Goal: Task Accomplishment & Management: Complete application form

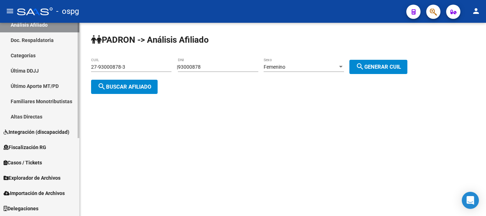
click at [44, 145] on span "Fiscalización RG" at bounding box center [25, 147] width 43 height 8
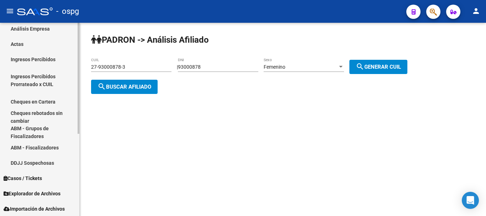
scroll to position [143, 0]
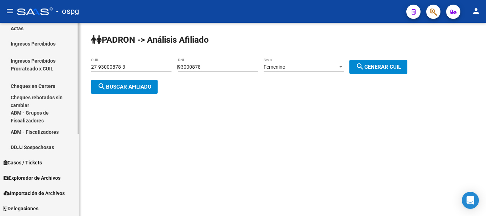
click at [50, 132] on link "ABM - Fiscalizadores" at bounding box center [39, 131] width 79 height 15
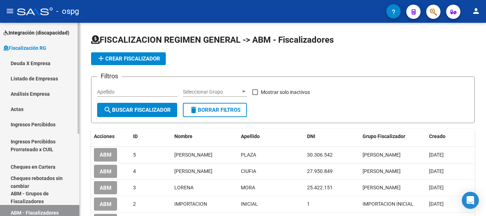
scroll to position [36, 0]
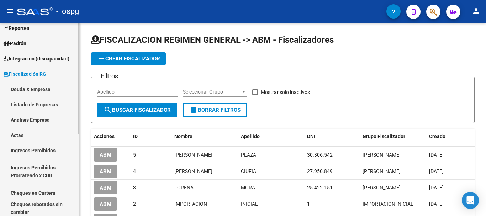
click at [37, 118] on link "Análisis Empresa" at bounding box center [39, 119] width 79 height 15
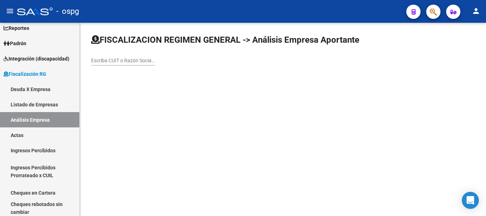
click at [126, 60] on input "Escriba CUIT o Razón Social para buscar" at bounding box center [123, 61] width 64 height 6
type input "20335035020"
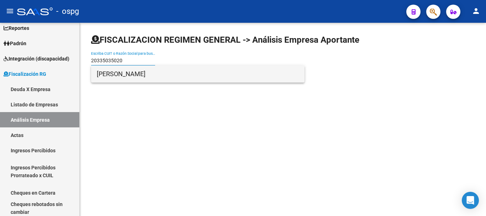
click at [139, 71] on span "[PERSON_NAME]" at bounding box center [198, 73] width 202 height 17
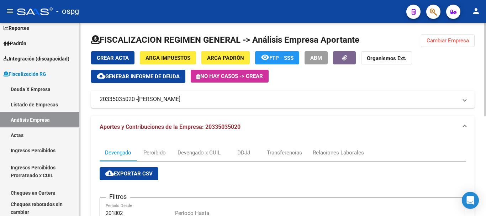
click at [151, 97] on span "[PERSON_NAME]" at bounding box center [159, 99] width 43 height 8
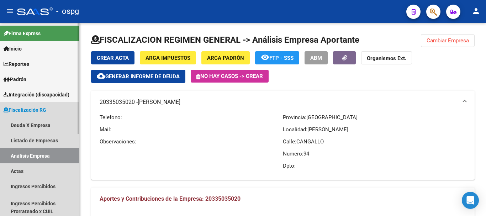
click at [37, 109] on span "Fiscalización RG" at bounding box center [25, 110] width 43 height 8
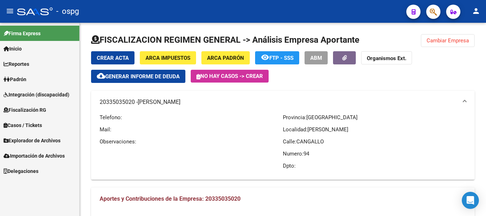
click at [37, 109] on span "Fiscalización RG" at bounding box center [25, 110] width 43 height 8
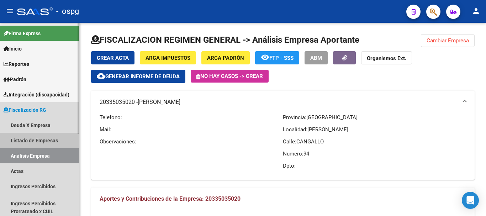
click at [41, 142] on link "Listado de Empresas" at bounding box center [39, 140] width 79 height 15
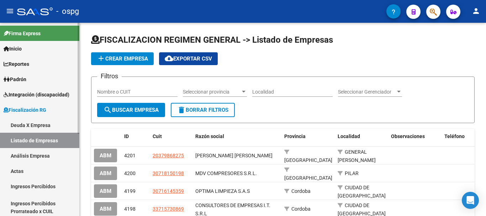
click at [38, 47] on link "Inicio" at bounding box center [39, 48] width 79 height 15
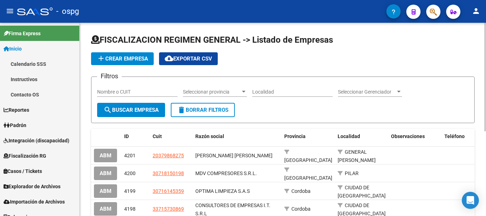
click at [134, 60] on span "add Crear Empresa" at bounding box center [122, 58] width 51 height 6
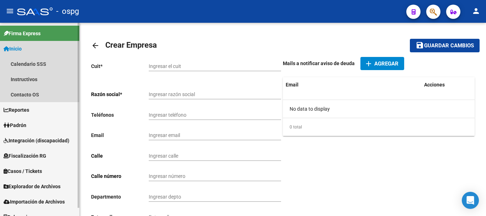
click at [52, 49] on link "Inicio" at bounding box center [39, 48] width 79 height 15
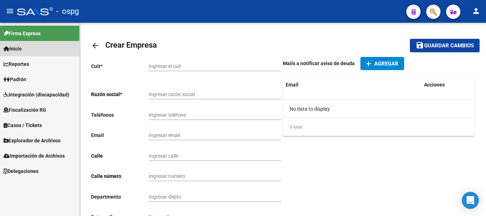
click at [20, 49] on span "Inicio" at bounding box center [13, 49] width 18 height 8
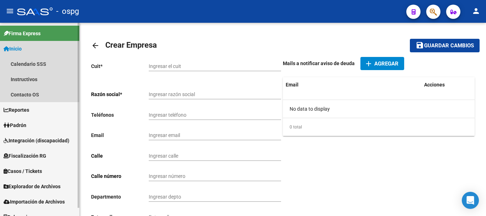
click at [19, 49] on span "Inicio" at bounding box center [13, 49] width 18 height 8
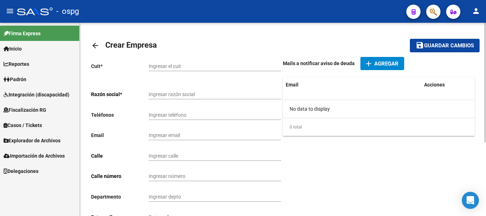
click at [98, 43] on mat-icon "arrow_back" at bounding box center [95, 45] width 9 height 9
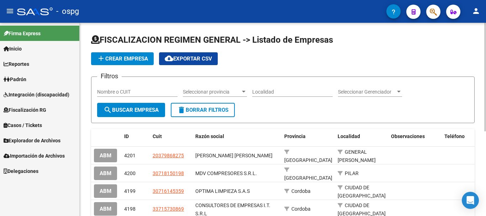
click at [111, 59] on span "add Crear Empresa" at bounding box center [122, 58] width 51 height 6
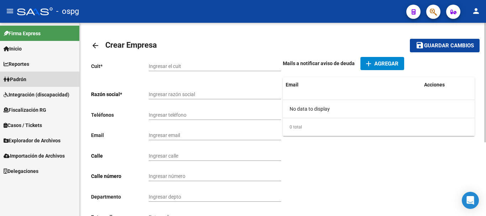
click at [22, 76] on span "Padrón" at bounding box center [15, 79] width 23 height 8
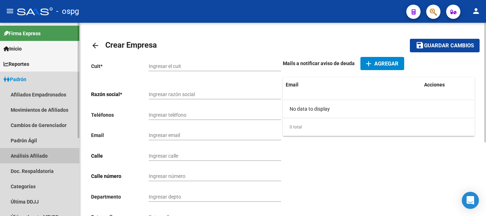
drag, startPoint x: 27, startPoint y: 162, endPoint x: 30, endPoint y: 157, distance: 5.2
click at [27, 162] on link "Análisis Afiliado" at bounding box center [39, 155] width 79 height 15
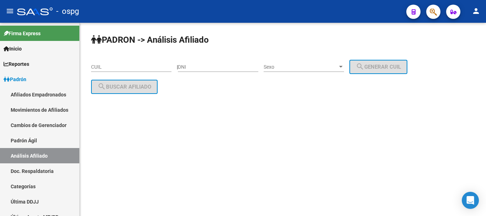
click at [144, 69] on input "CUIL" at bounding box center [131, 67] width 80 height 6
paste input "27-94340501-3"
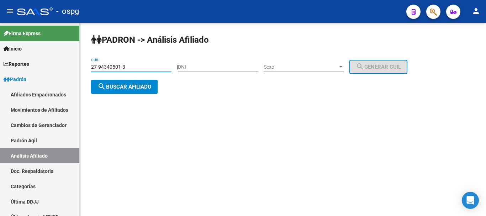
type input "27-94340501-3"
click at [123, 95] on div "[PERSON_NAME] -> Análisis Afiliado 27-94340501-3 CUIL | DNI Sexo Sexo search Ge…" at bounding box center [283, 70] width 406 height 94
click at [123, 94] on div "[PERSON_NAME] -> Análisis Afiliado 27-94340501-3 CUIL | DNI Sexo Sexo search Ge…" at bounding box center [283, 70] width 406 height 94
click at [125, 86] on span "search Buscar afiliado" at bounding box center [124, 87] width 54 height 6
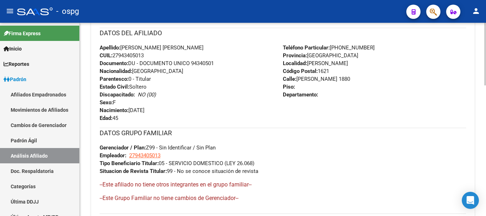
scroll to position [401, 0]
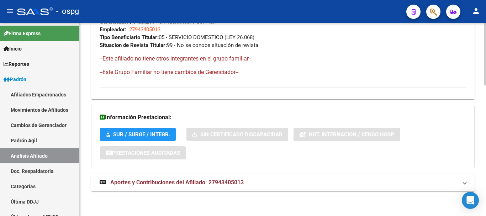
click at [157, 182] on span "Aportes y Contribuciones del Afiliado: 27943405013" at bounding box center [176, 182] width 133 height 7
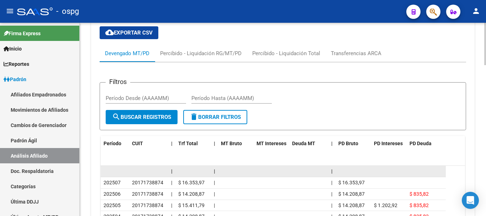
scroll to position [589, 0]
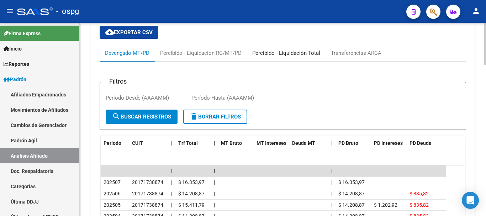
click at [291, 53] on div "Percibido - Liquidación Total" at bounding box center [286, 53] width 68 height 8
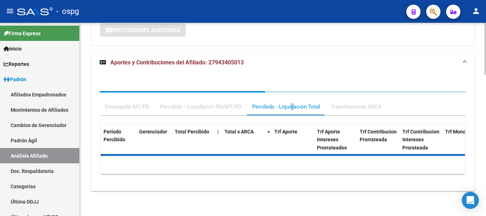
scroll to position [556, 0]
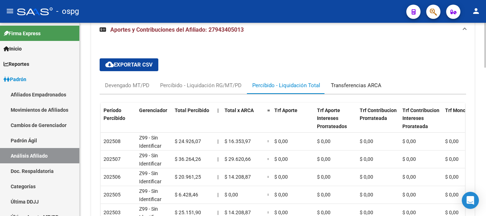
click at [344, 81] on div "Transferencias ARCA" at bounding box center [355, 85] width 61 height 17
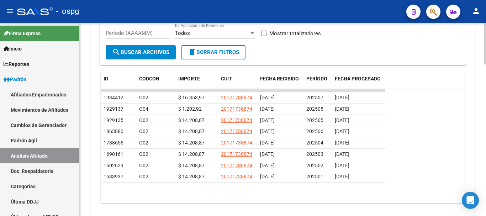
scroll to position [704, 0]
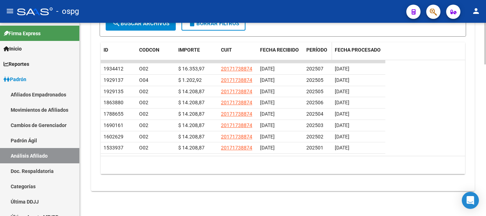
click at [315, 52] on span "PERÍODO" at bounding box center [316, 50] width 21 height 6
drag, startPoint x: 371, startPoint y: 150, endPoint x: 354, endPoint y: 155, distance: 18.2
click at [354, 159] on div "ID CODCON IMPORTE CUIT FECHA RECIBIDO PERÍODO FECHA PROCESADO 1934412 O02 $ 16.…" at bounding box center [283, 108] width 364 height 132
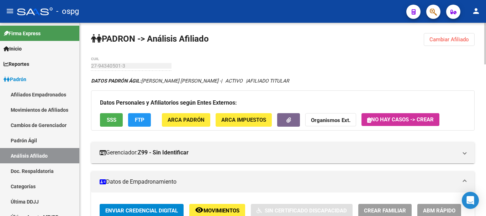
scroll to position [0, 0]
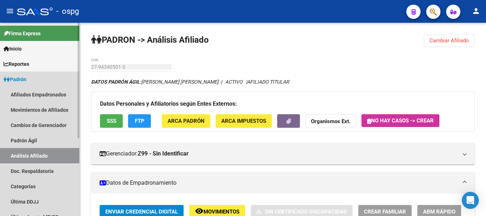
click at [32, 82] on link "Padrón" at bounding box center [39, 78] width 79 height 15
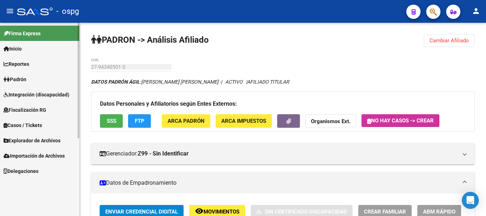
click at [34, 56] on link "Reportes" at bounding box center [39, 63] width 79 height 15
click at [35, 48] on link "Inicio" at bounding box center [39, 48] width 79 height 15
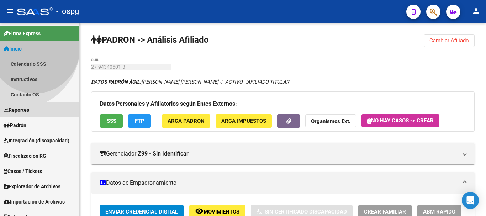
click at [16, 46] on span "Inicio" at bounding box center [13, 49] width 18 height 8
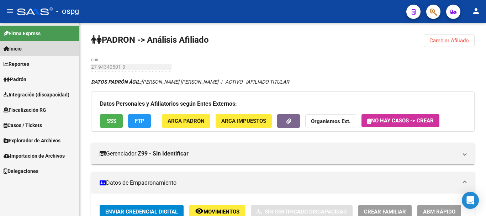
click at [7, 49] on icon at bounding box center [7, 48] width 6 height 5
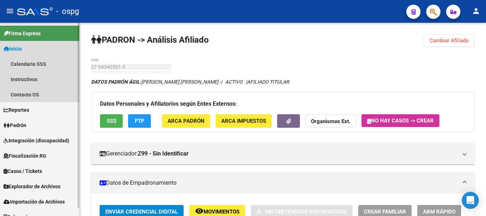
click at [17, 52] on span "Inicio" at bounding box center [13, 49] width 18 height 8
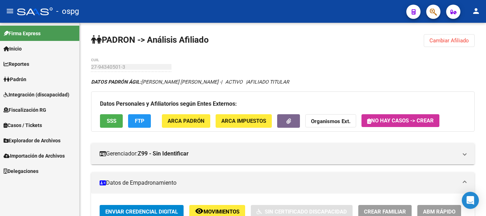
click at [46, 107] on span "Fiscalización RG" at bounding box center [25, 110] width 43 height 8
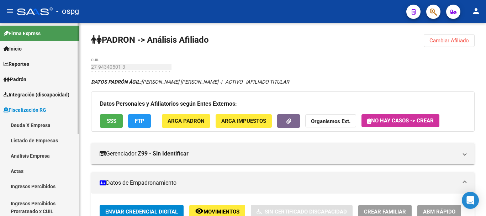
click at [27, 112] on span "Fiscalización RG" at bounding box center [25, 110] width 43 height 8
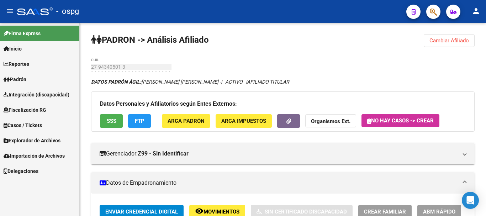
click at [27, 112] on span "Fiscalización RG" at bounding box center [25, 110] width 43 height 8
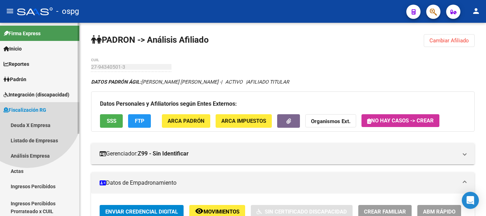
click at [27, 112] on span "Fiscalización RG" at bounding box center [25, 110] width 43 height 8
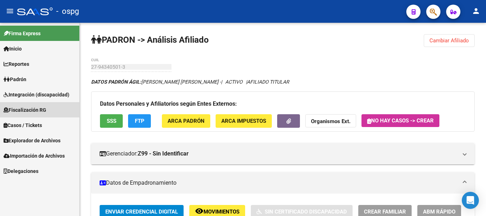
click at [27, 110] on span "Fiscalización RG" at bounding box center [25, 110] width 43 height 8
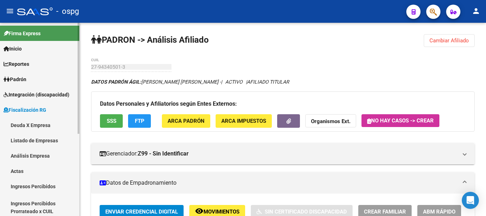
click at [36, 153] on link "Análisis Empresa" at bounding box center [39, 155] width 79 height 15
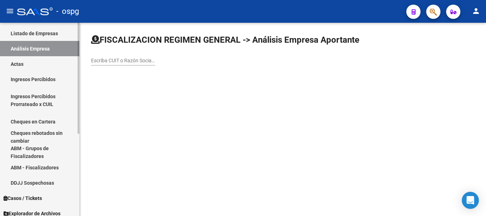
scroll to position [71, 0]
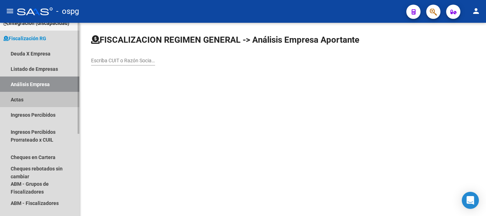
click at [23, 100] on link "Actas" at bounding box center [39, 99] width 79 height 15
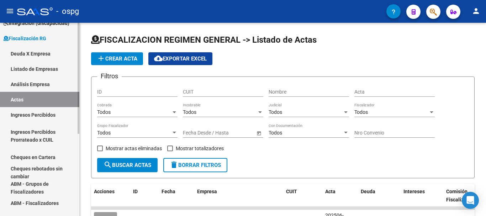
click at [49, 56] on link "Deuda X Empresa" at bounding box center [39, 53] width 79 height 15
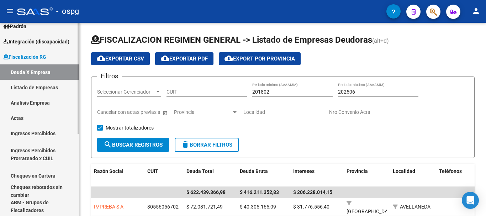
scroll to position [36, 0]
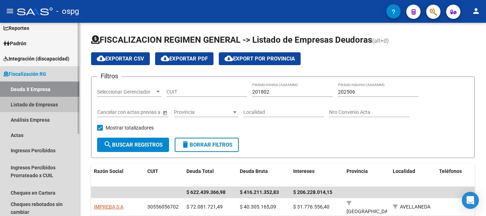
click at [42, 107] on link "Listado de Empresas" at bounding box center [39, 104] width 79 height 15
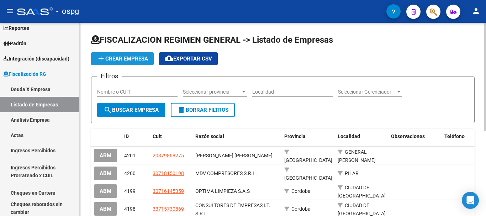
click at [111, 53] on button "add Crear Empresa" at bounding box center [122, 58] width 63 height 13
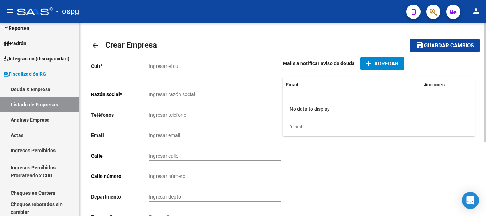
click at [212, 66] on input "Ingresar el cuit" at bounding box center [215, 66] width 132 height 6
type input "20-33503502-0"
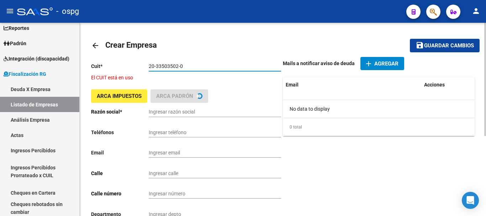
type input "[PERSON_NAME]"
type input "CANGALLO"
type input "94"
type input "1704"
type input "[PERSON_NAME]"
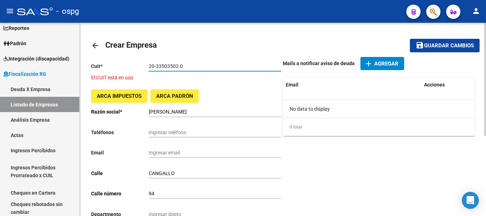
type input "20-33503502-0"
drag, startPoint x: 223, startPoint y: 60, endPoint x: 140, endPoint y: 81, distance: 86.0
click at [140, 81] on div "Cuit * 20-33503502-0 Ingresar el cuit El CUIT está en uso ARCA Impuestos ARCA […" at bounding box center [187, 196] width 192 height 278
click at [118, 75] on p "El CUIT está en uso" at bounding box center [187, 78] width 192 height 8
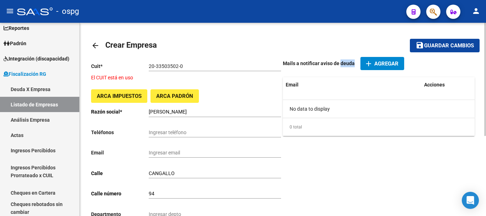
drag, startPoint x: 340, startPoint y: 62, endPoint x: 287, endPoint y: 65, distance: 53.0
click at [287, 70] on div "Mails a notificar aviso de deuda add Agregar Email Acciones No data to display …" at bounding box center [379, 196] width 192 height 278
click at [287, 64] on p "Mails a notificar aviso de deuda" at bounding box center [319, 63] width 72 height 8
click at [93, 43] on mat-icon "arrow_back" at bounding box center [95, 45] width 9 height 9
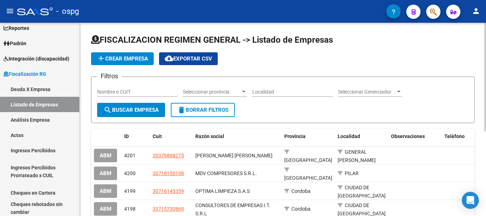
click at [111, 91] on input "Nombre o CUIT" at bounding box center [137, 92] width 80 height 6
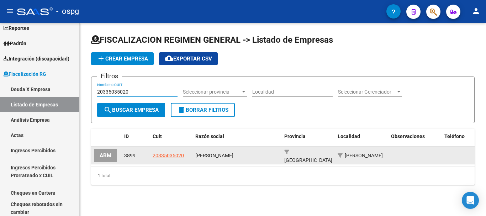
type input "20335035020"
click at [102, 153] on span "ABM" at bounding box center [106, 156] width 12 height 6
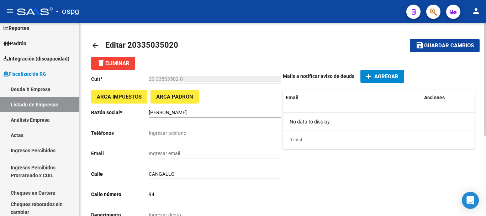
click at [169, 133] on input "Ingresar teléfono" at bounding box center [215, 133] width 132 height 6
type input "1"
type input "1122855255"
click at [171, 153] on input "Ingresar email" at bounding box center [215, 153] width 132 height 6
type input "[EMAIL_ADDRESS][DOMAIN_NAME]"
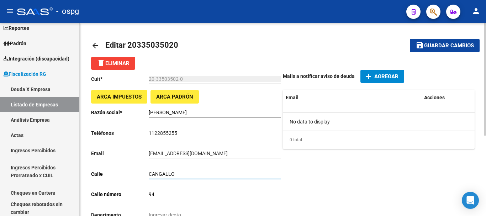
drag, startPoint x: 187, startPoint y: 171, endPoint x: 90, endPoint y: 175, distance: 96.8
click at [92, 177] on app-form-text-field "Calle CANGALLO Ingresar calle" at bounding box center [186, 174] width 190 height 6
type input "[GEOGRAPHIC_DATA]"
drag, startPoint x: 157, startPoint y: 193, endPoint x: 125, endPoint y: 196, distance: 32.5
click at [126, 196] on app-form-text-field "[STREET_ADDRESS]" at bounding box center [186, 194] width 190 height 6
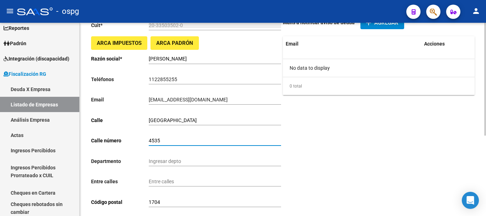
scroll to position [71, 0]
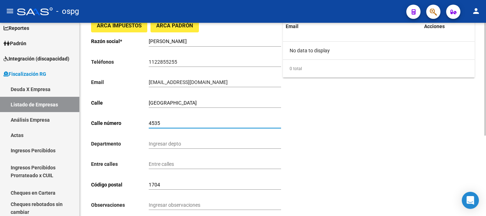
type input "4535"
click at [182, 142] on input "Ingresar depto" at bounding box center [215, 144] width 132 height 6
type input "pb"
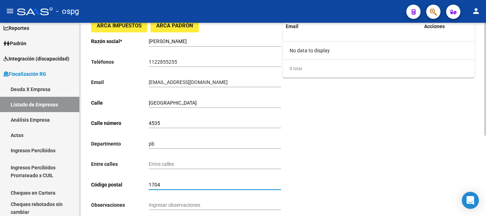
drag, startPoint x: 198, startPoint y: 184, endPoint x: 136, endPoint y: 193, distance: 62.9
click at [136, 193] on div "Cuit * 20-33503502-0 Ingresar el cuit ARCA Impuestos ARCA [PERSON_NAME] [PERSON…" at bounding box center [187, 132] width 192 height 266
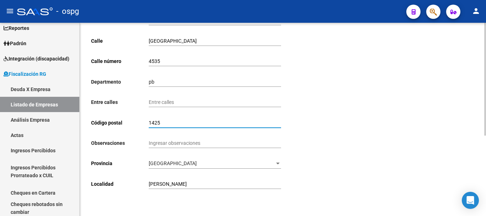
scroll to position [137, 0]
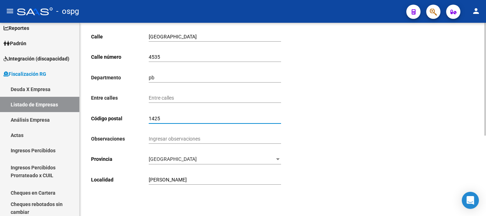
type input "1425"
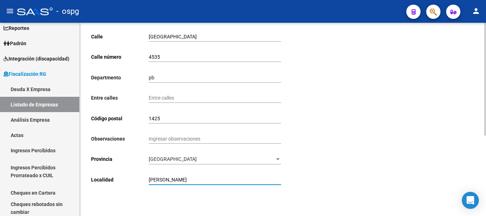
click at [177, 179] on input "[PERSON_NAME]" at bounding box center [215, 180] width 132 height 6
drag, startPoint x: 167, startPoint y: 181, endPoint x: 5, endPoint y: 183, distance: 162.5
click at [5, 183] on mat-sidenav-container "Firma Express Inicio Calendario SSS Instructivos Contacto OS Reportes Ingresos …" at bounding box center [243, 119] width 486 height 193
type input "c"
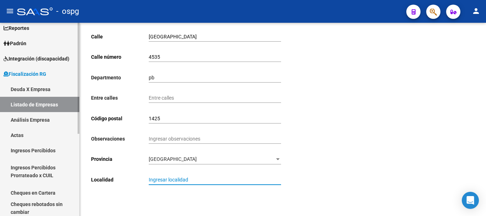
type input "C"
type input "A"
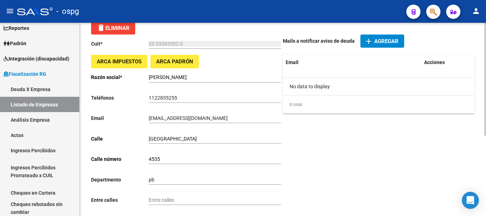
scroll to position [36, 0]
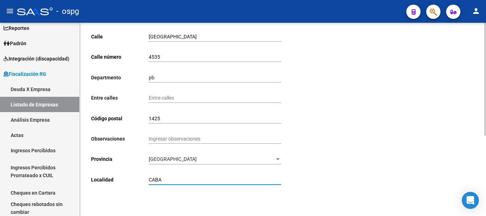
type input "CABA"
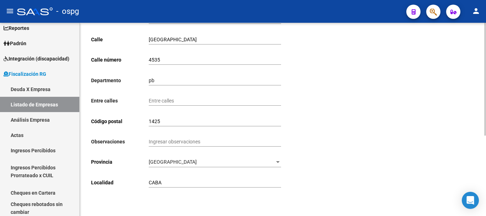
scroll to position [137, 0]
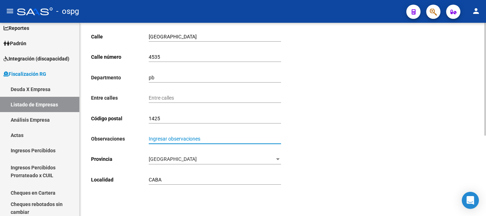
click at [169, 139] on input "Ingresar observaciones" at bounding box center [215, 139] width 132 height 6
click at [229, 134] on div "Ingresar observaciones" at bounding box center [215, 136] width 132 height 14
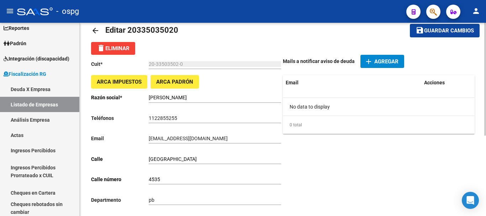
scroll to position [0, 0]
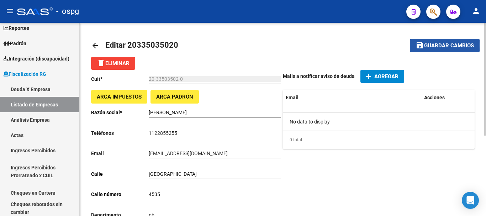
click at [421, 45] on mat-icon "save" at bounding box center [419, 45] width 9 height 9
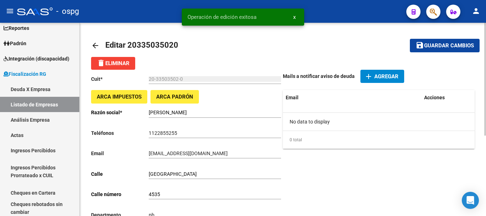
click at [93, 42] on mat-icon "arrow_back" at bounding box center [95, 45] width 9 height 9
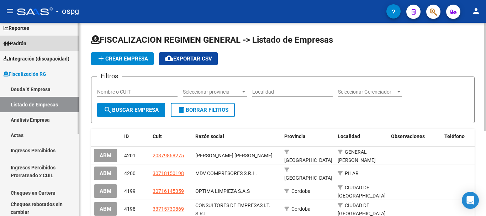
click at [30, 44] on link "Padrón" at bounding box center [39, 43] width 79 height 15
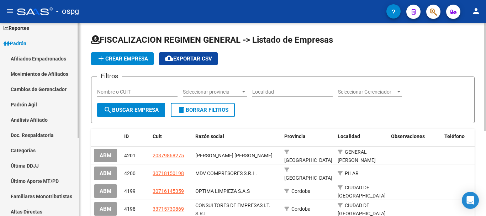
click at [37, 120] on link "Análisis Afiliado" at bounding box center [39, 119] width 79 height 15
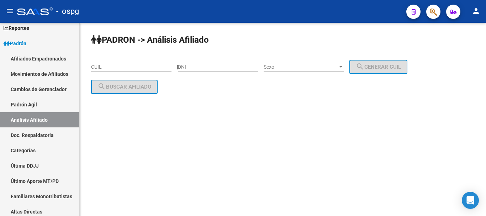
click at [225, 65] on input "DNI" at bounding box center [218, 67] width 80 height 6
type input "1704707"
click at [276, 64] on span "Sexo" at bounding box center [300, 67] width 74 height 6
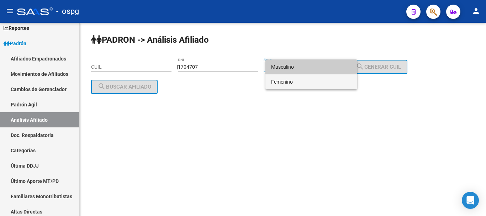
click at [281, 78] on span "Femenino" at bounding box center [311, 81] width 80 height 15
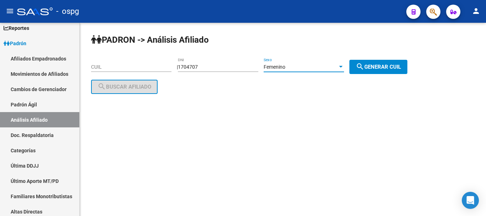
drag, startPoint x: 375, startPoint y: 68, endPoint x: 371, endPoint y: 70, distance: 4.3
click at [375, 68] on span "search Generar CUIL" at bounding box center [378, 67] width 45 height 6
type input "27-01704707-3"
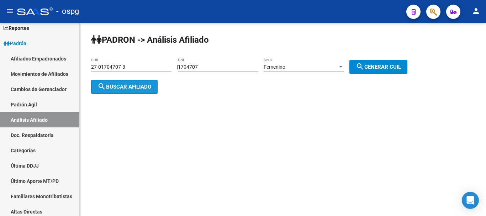
click at [143, 86] on span "search Buscar afiliado" at bounding box center [124, 87] width 54 height 6
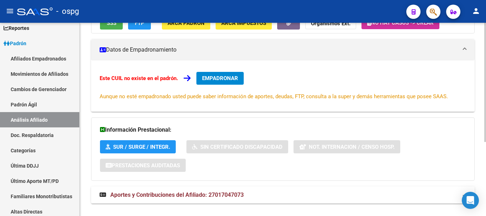
scroll to position [120, 0]
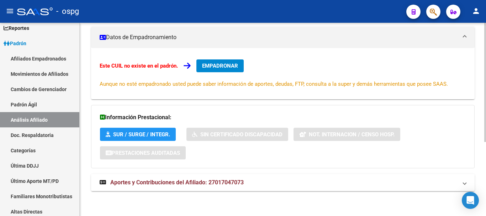
click at [185, 173] on div "DATOS ARCA: [PERSON_NAME] [PERSON_NAME] ([DATE]) ESTE CUIL NO EXISTE EN EL [PER…" at bounding box center [282, 78] width 383 height 241
click at [184, 179] on span "Aportes y Contribuciones del Afiliado: 27017047073" at bounding box center [176, 182] width 133 height 7
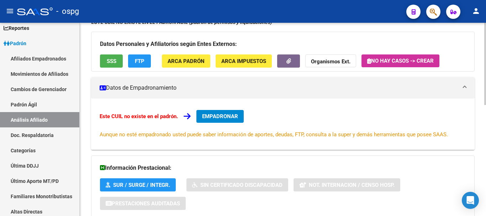
scroll to position [0, 0]
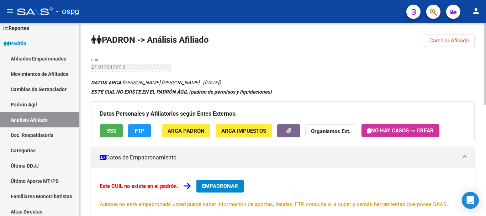
click at [458, 34] on button "Cambiar Afiliado" at bounding box center [448, 40] width 51 height 13
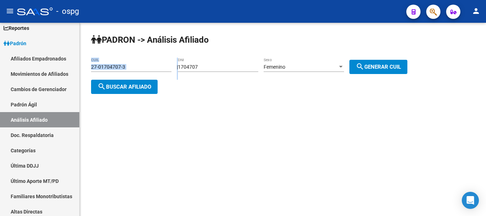
drag, startPoint x: 182, startPoint y: 63, endPoint x: 190, endPoint y: 68, distance: 9.8
click at [140, 65] on app-analisis-afiliado "[PERSON_NAME] -> Análisis Afiliado 27-01704707-3 CUIL | 1704707 DNI Femenino Se…" at bounding box center [251, 77] width 321 height 26
click at [226, 69] on input "1704707" at bounding box center [218, 67] width 80 height 6
click at [221, 68] on input "1704707" at bounding box center [218, 67] width 80 height 6
drag, startPoint x: 221, startPoint y: 68, endPoint x: 117, endPoint y: 78, distance: 104.7
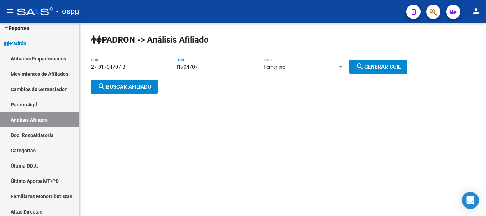
click at [118, 79] on app-analisis-afiliado "[PERSON_NAME] -> Análisis Afiliado 27-01704707-3 CUIL | 1704707 DNI Femenino Se…" at bounding box center [251, 77] width 321 height 26
type input "47084468"
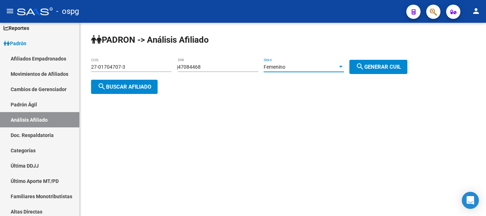
click at [281, 66] on span "Femenino" at bounding box center [274, 67] width 22 height 6
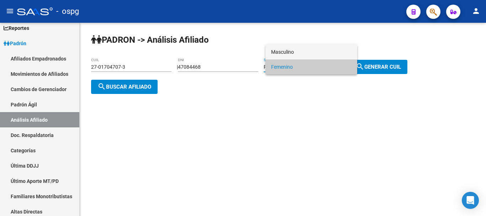
drag, startPoint x: 304, startPoint y: 40, endPoint x: 301, endPoint y: 48, distance: 8.5
click at [301, 48] on div "Masculino Femenino" at bounding box center [243, 108] width 486 height 216
click at [301, 49] on span "Masculino" at bounding box center [311, 51] width 80 height 15
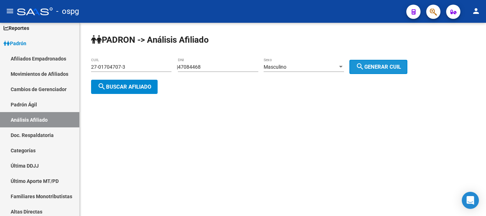
click at [364, 71] on button "search Generar CUIL" at bounding box center [378, 67] width 58 height 14
click at [381, 69] on span "search Generar CUIL" at bounding box center [378, 67] width 45 height 6
click at [148, 84] on span "search Buscar afiliado" at bounding box center [124, 87] width 54 height 6
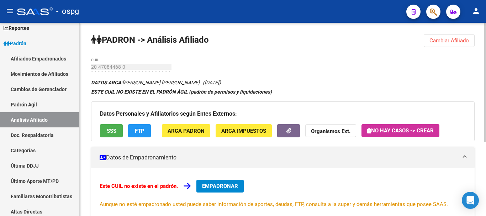
click at [140, 128] on span "FTP" at bounding box center [140, 131] width 10 height 6
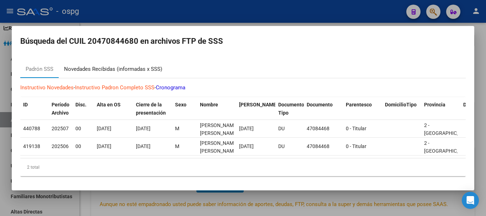
click at [85, 69] on div "Novedades Recibidas (informadas x SSS)" at bounding box center [113, 69] width 98 height 8
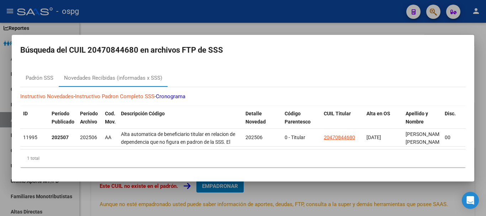
drag, startPoint x: 162, startPoint y: 23, endPoint x: 160, endPoint y: 27, distance: 3.8
click at [162, 24] on div at bounding box center [243, 108] width 486 height 216
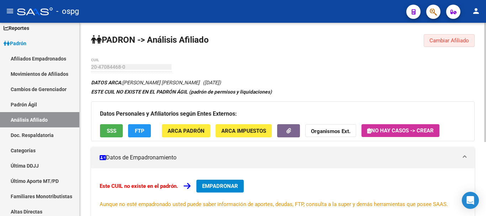
click at [447, 43] on span "Cambiar Afiliado" at bounding box center [448, 40] width 39 height 6
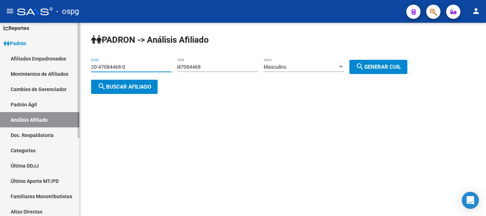
drag, startPoint x: 135, startPoint y: 67, endPoint x: 50, endPoint y: 68, distance: 84.3
click at [55, 68] on mat-sidenav-container "Firma Express Inicio Calendario SSS Instructivos Contacto OS Reportes Ingresos …" at bounding box center [243, 119] width 486 height 193
paste input "7-01704707-3"
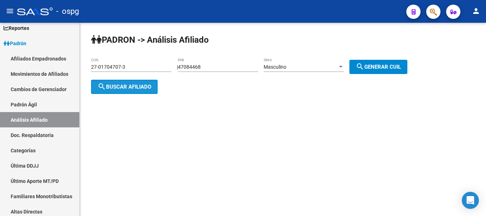
click at [152, 80] on button "search Buscar afiliado" at bounding box center [124, 87] width 66 height 14
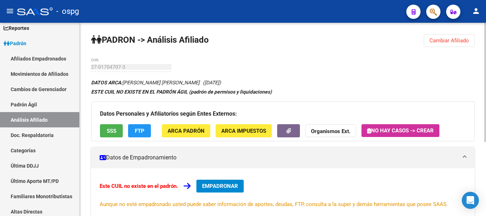
drag, startPoint x: 446, startPoint y: 45, endPoint x: 430, endPoint y: 43, distance: 16.1
click at [446, 44] on button "Cambiar Afiliado" at bounding box center [448, 40] width 51 height 13
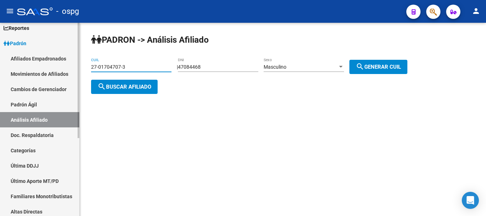
drag, startPoint x: 138, startPoint y: 66, endPoint x: 12, endPoint y: 57, distance: 125.8
click at [14, 60] on mat-sidenav-container "Firma Express Inicio Calendario SSS Instructivos Contacto OS Reportes Ingresos …" at bounding box center [243, 119] width 486 height 193
type input "27-10609176-0"
click at [120, 89] on span "search Buscar afiliado" at bounding box center [124, 87] width 54 height 6
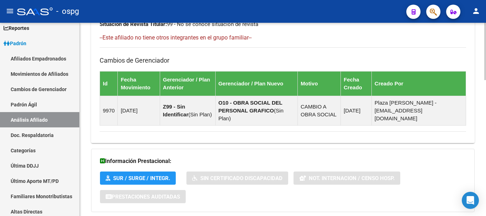
scroll to position [458, 0]
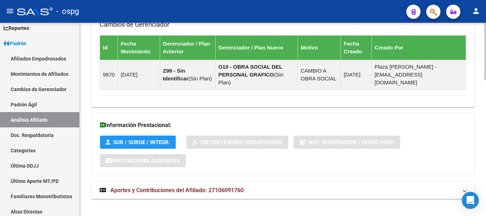
click at [210, 187] on mat-expansion-panel-header "Aportes y Contribuciones del Afiliado: 27106091760" at bounding box center [282, 190] width 383 height 17
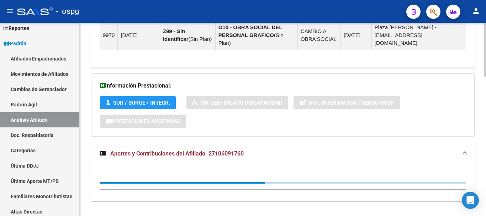
scroll to position [499, 0]
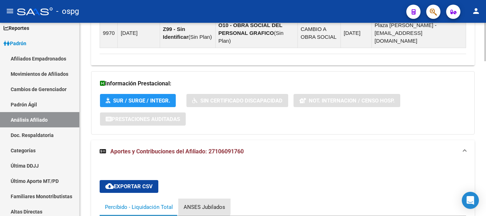
click at [196, 203] on div "ANSES Jubilados" at bounding box center [204, 207] width 42 height 8
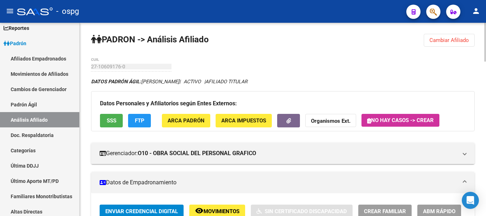
scroll to position [0, 0]
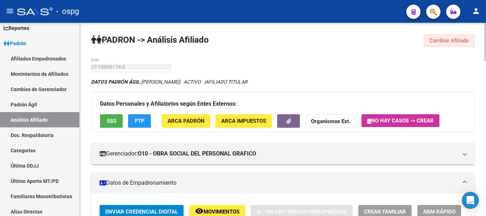
click at [451, 44] on button "Cambiar Afiliado" at bounding box center [448, 40] width 51 height 13
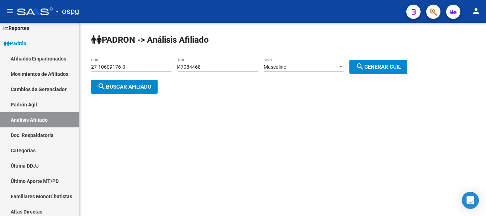
click at [442, 9] on mat-toolbar "menu - ospg person" at bounding box center [243, 11] width 486 height 23
click at [429, 11] on button "button" at bounding box center [433, 12] width 14 height 14
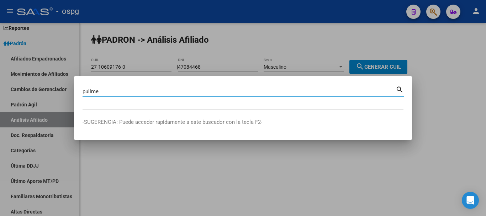
type input "pullme"
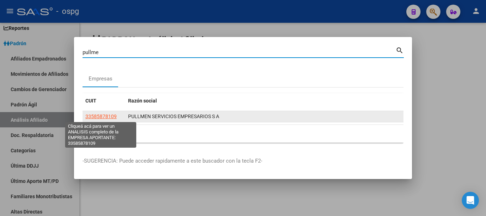
click at [106, 116] on span "33585878109" at bounding box center [100, 116] width 31 height 6
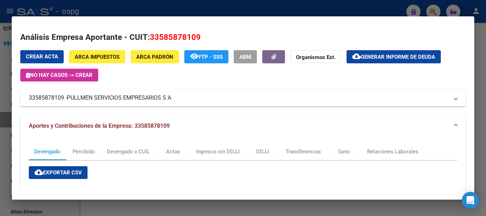
click at [244, 9] on div at bounding box center [243, 108] width 486 height 216
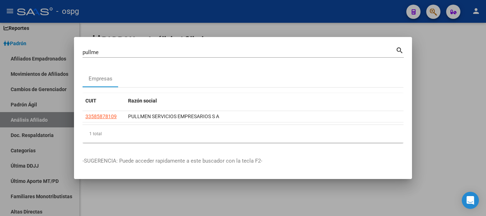
click at [255, 24] on div at bounding box center [243, 108] width 486 height 216
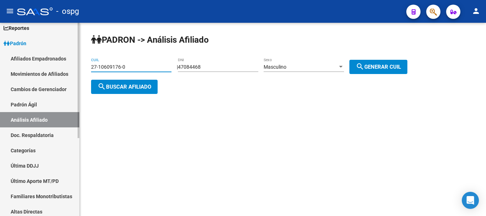
drag, startPoint x: 130, startPoint y: 64, endPoint x: 0, endPoint y: 64, distance: 130.1
click at [0, 64] on mat-sidenav-container "Firma Express Inicio Calendario SSS Instructivos Contacto OS Reportes Ingresos …" at bounding box center [243, 119] width 486 height 193
type input "20-47084468-0"
click at [147, 86] on span "search Buscar afiliado" at bounding box center [124, 87] width 54 height 6
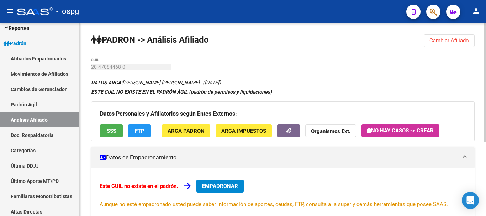
click at [216, 187] on span "EMPADRONAR" at bounding box center [220, 186] width 36 height 6
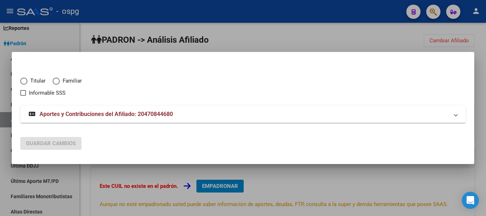
click at [28, 82] on span "Titular" at bounding box center [36, 81] width 18 height 8
click at [27, 82] on input "Titular" at bounding box center [23, 81] width 7 height 7
radio input "true"
checkbox input "true"
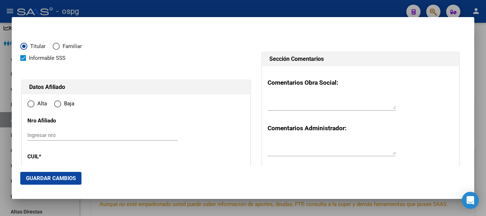
radio input "true"
type input "20-47084468-0"
type input "47084468"
type input "CORONEL"
type input "[PERSON_NAME]"
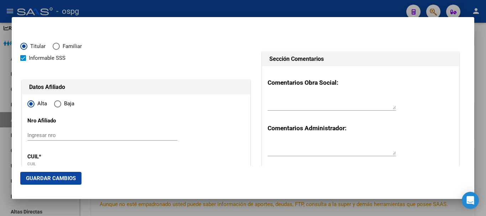
type input "[DATE]"
type input "[PERSON_NAME]"
type input "1655"
type input "NECOCHEA"
type input "2460"
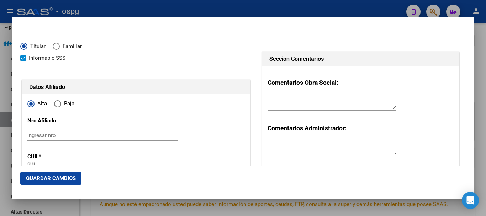
type input "[PERSON_NAME]"
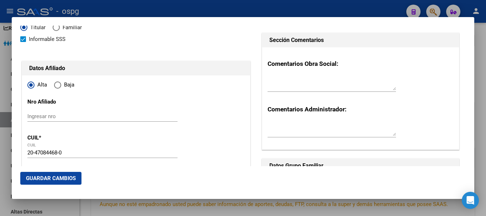
scroll to position [71, 0]
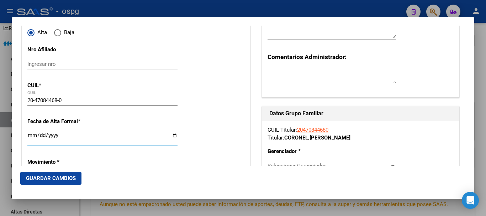
click at [31, 132] on input "Ingresar fecha" at bounding box center [102, 137] width 150 height 11
type input "[DATE]"
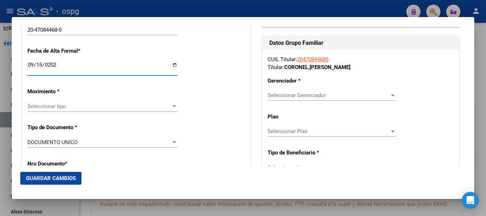
scroll to position [142, 0]
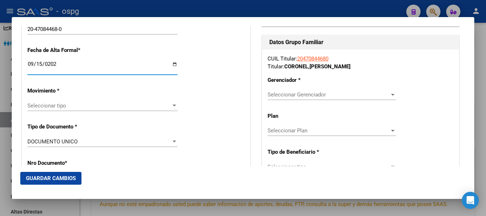
click at [91, 106] on span "Seleccionar tipo" at bounding box center [99, 105] width 144 height 6
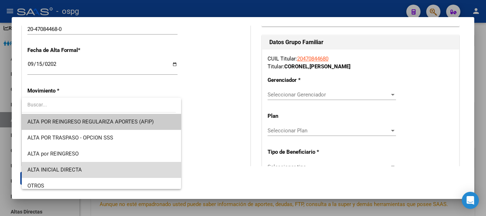
click at [111, 163] on span "ALTA INICIAL DIRECTA" at bounding box center [101, 170] width 148 height 16
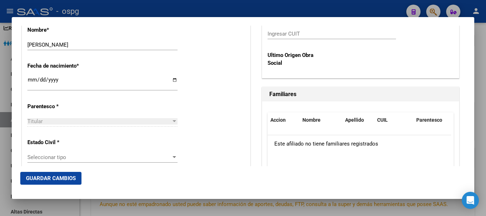
scroll to position [391, 0]
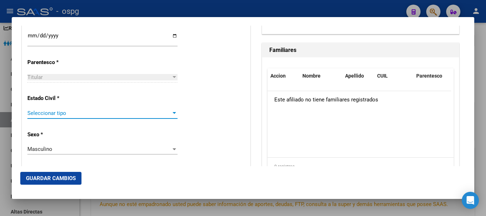
click at [74, 112] on span "Seleccionar tipo" at bounding box center [99, 113] width 144 height 6
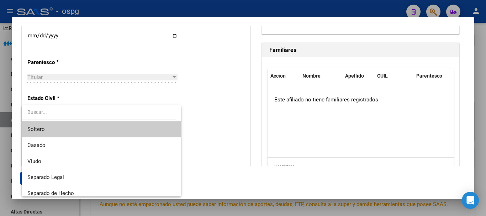
click at [71, 131] on span "Soltero" at bounding box center [101, 129] width 148 height 16
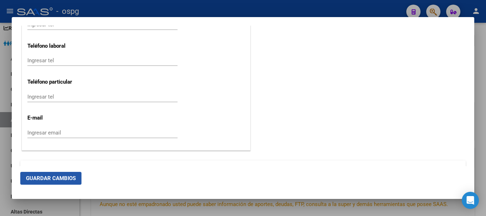
click at [42, 178] on span "Guardar Cambios" at bounding box center [51, 178] width 50 height 6
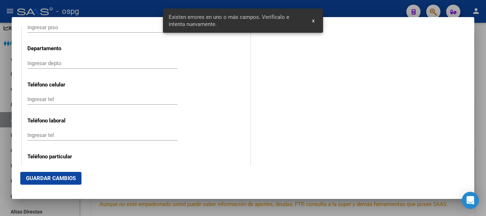
scroll to position [889, 0]
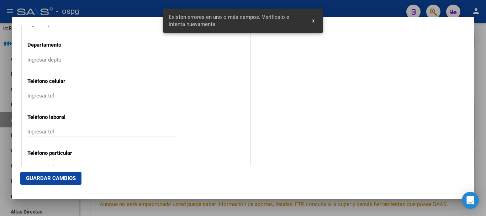
click at [77, 94] on input "Ingresar tel" at bounding box center [102, 95] width 150 height 6
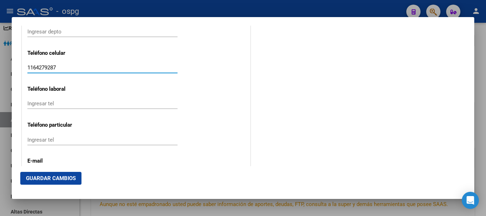
scroll to position [960, 0]
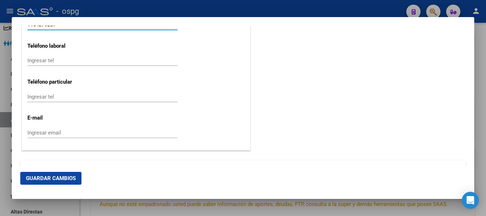
type input "1164279287"
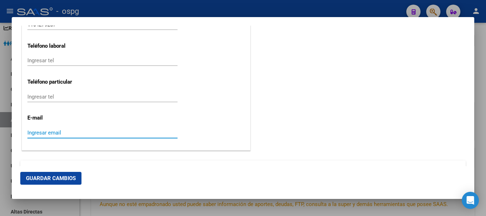
click at [123, 133] on input "Ingresar email" at bounding box center [102, 132] width 150 height 6
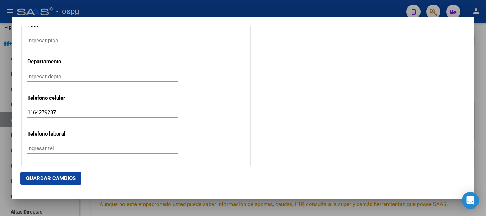
scroll to position [979, 0]
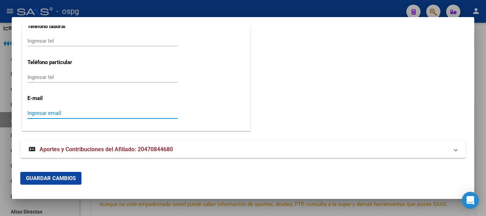
click at [52, 111] on input "Ingresar email" at bounding box center [102, 113] width 150 height 6
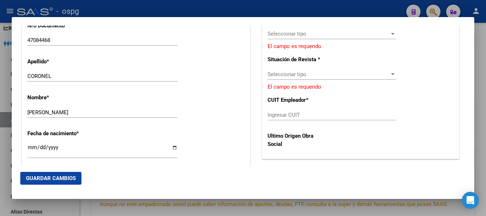
scroll to position [233, 0]
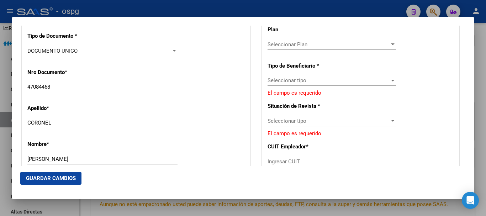
type input "[EMAIL_ADDRESS][DOMAIN_NAME]"
click at [279, 80] on span "Seleccionar tipo" at bounding box center [328, 80] width 122 height 6
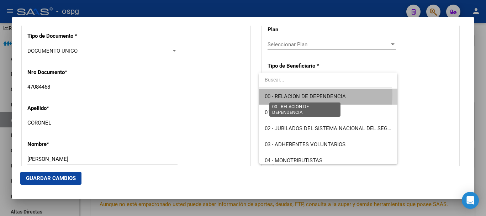
click at [295, 94] on span "00 - RELACION DE DEPENDENCIA" at bounding box center [304, 96] width 81 height 6
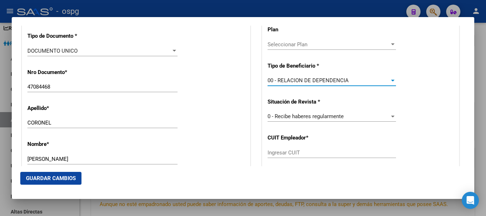
type input "33-58587810-9"
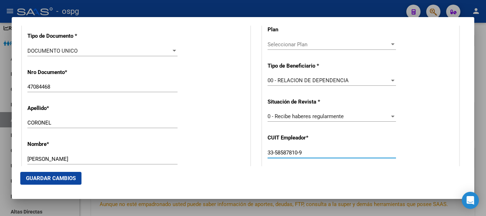
click at [275, 154] on input "33-58587810-9" at bounding box center [331, 152] width 128 height 6
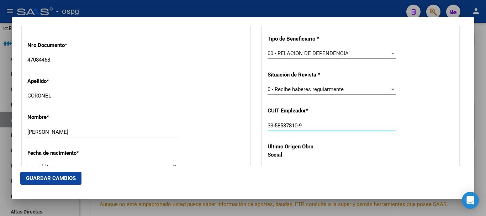
scroll to position [340, 0]
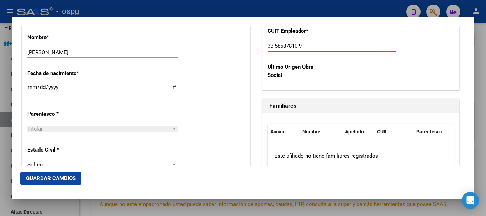
click at [27, 180] on span "Guardar Cambios" at bounding box center [51, 178] width 50 height 6
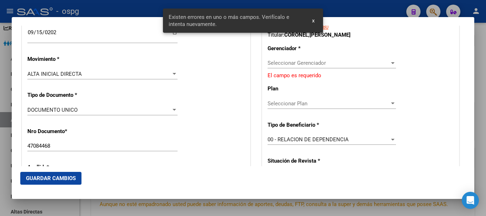
scroll to position [126, 0]
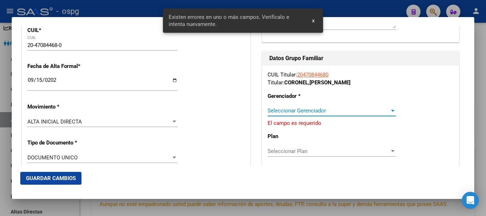
click at [290, 113] on span "Seleccionar Gerenciador" at bounding box center [328, 110] width 122 height 6
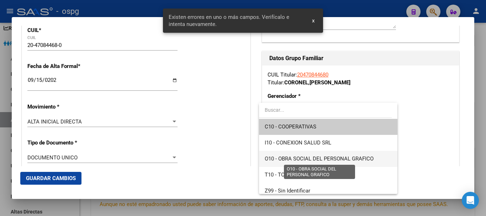
click at [285, 159] on span "O10 - OBRA SOCIAL DEL PERSONAL GRAFICO" at bounding box center [318, 158] width 109 height 6
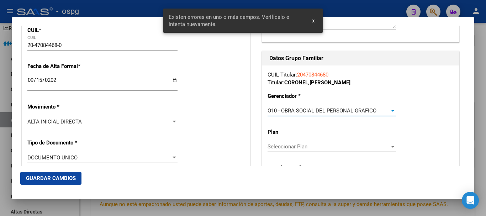
click at [61, 178] on span "Guardar Cambios" at bounding box center [51, 178] width 50 height 6
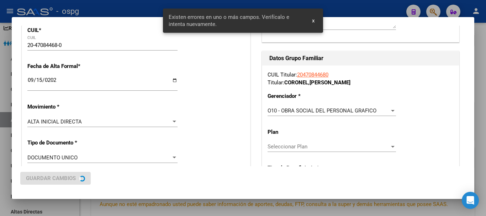
scroll to position [0, 0]
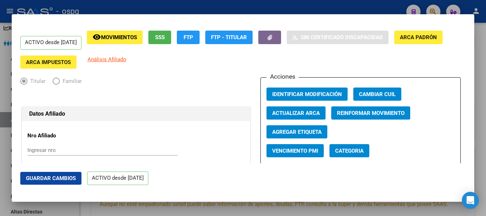
click at [248, 11] on div at bounding box center [243, 108] width 486 height 216
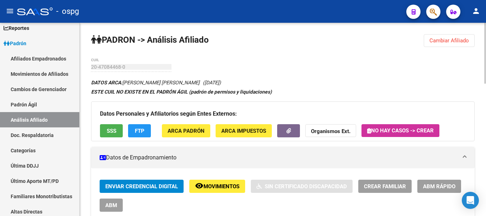
click at [443, 36] on button "Cambiar Afiliado" at bounding box center [448, 40] width 51 height 13
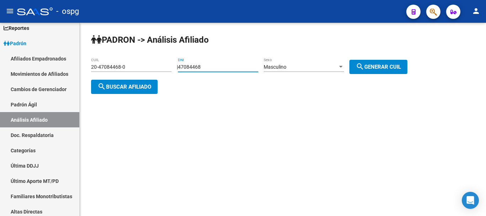
drag, startPoint x: 210, startPoint y: 67, endPoint x: 108, endPoint y: 84, distance: 104.1
click at [108, 84] on app-analisis-afiliado "[PERSON_NAME] -> Análisis Afiliado 20-47084468-0 CUIL | 47084468 DNI Masculino …" at bounding box center [251, 77] width 321 height 26
paste input "53440"
type input "4534408"
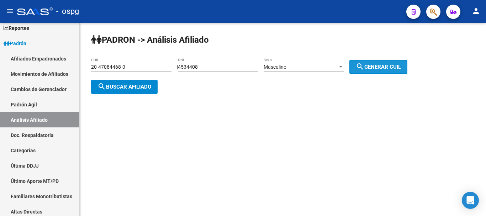
click at [374, 66] on span "search Generar CUIL" at bounding box center [378, 67] width 45 height 6
click at [108, 89] on span "search Buscar afiliado" at bounding box center [124, 87] width 54 height 6
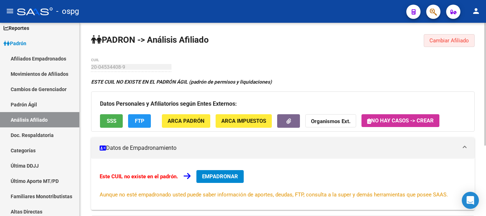
drag, startPoint x: 455, startPoint y: 44, endPoint x: 390, endPoint y: 44, distance: 64.7
click at [450, 44] on button "Cambiar Afiliado" at bounding box center [448, 40] width 51 height 13
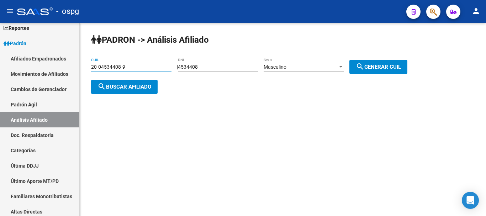
drag, startPoint x: 123, startPoint y: 68, endPoint x: 135, endPoint y: 69, distance: 12.8
click at [135, 69] on input "20-04534408-9" at bounding box center [131, 67] width 80 height 6
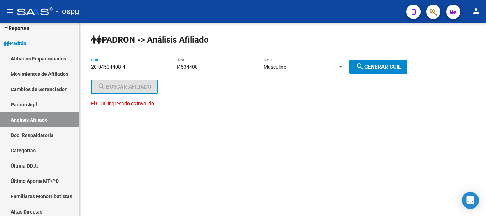
click at [126, 66] on input "20-04534408-4" at bounding box center [131, 67] width 80 height 6
click at [127, 65] on input "20-04534408-4" at bounding box center [131, 67] width 80 height 6
click at [132, 68] on input "20-04534408-4" at bounding box center [131, 67] width 80 height 6
click at [137, 69] on input "20-04534408-4" at bounding box center [131, 67] width 80 height 6
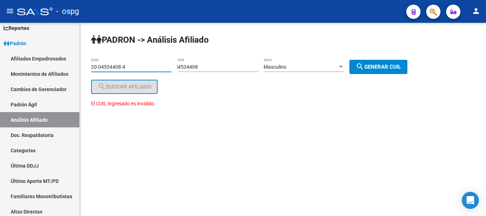
click at [96, 66] on input "20-04534408-4" at bounding box center [131, 67] width 80 height 6
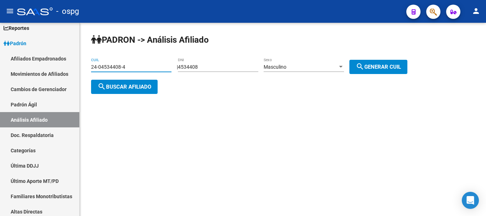
type input "24-04534408-4"
click at [118, 87] on span "search Buscar afiliado" at bounding box center [124, 87] width 54 height 6
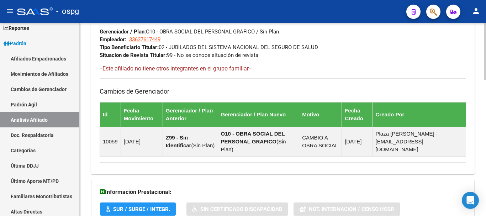
scroll to position [458, 0]
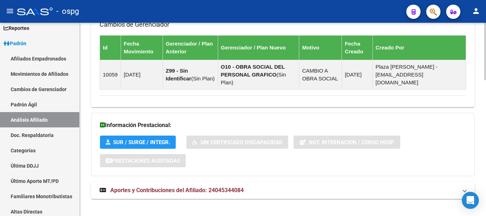
click at [167, 187] on span "Aportes y Contribuciones del Afiliado: 24045344084" at bounding box center [176, 190] width 133 height 7
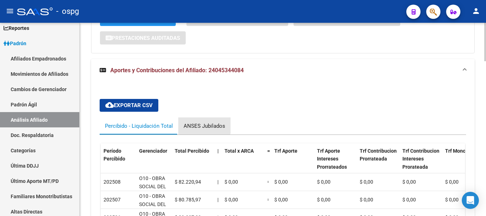
click at [192, 117] on div "ANSES Jubilados" at bounding box center [204, 125] width 52 height 17
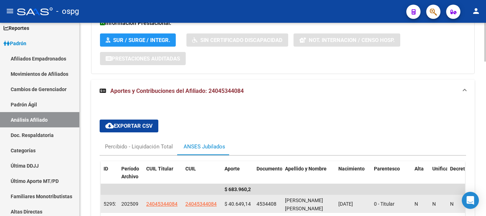
scroll to position [558, 0]
